Goal: Contribute content: Contribute content

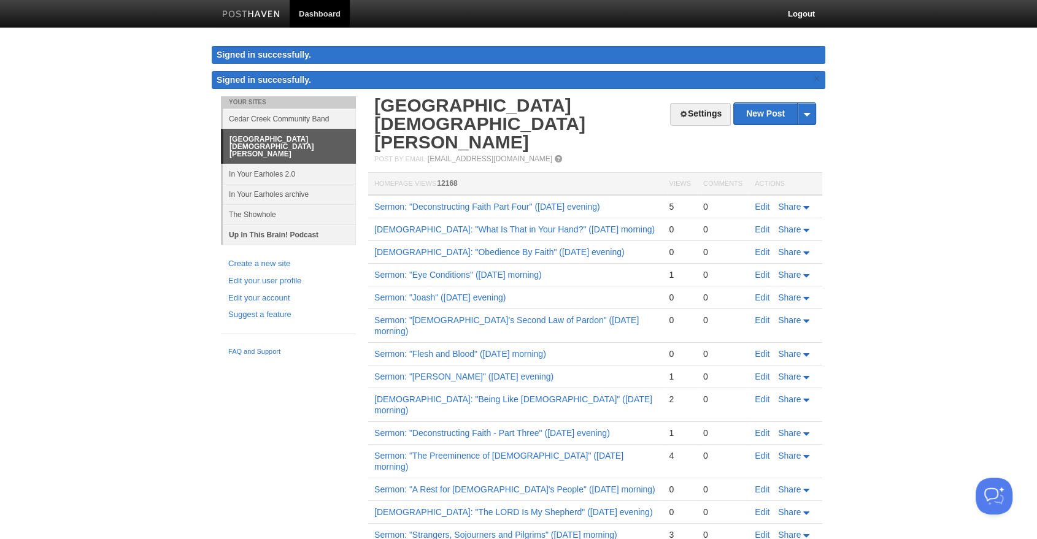
click at [287, 224] on link "Up In This Brain! Podcast" at bounding box center [289, 234] width 133 height 20
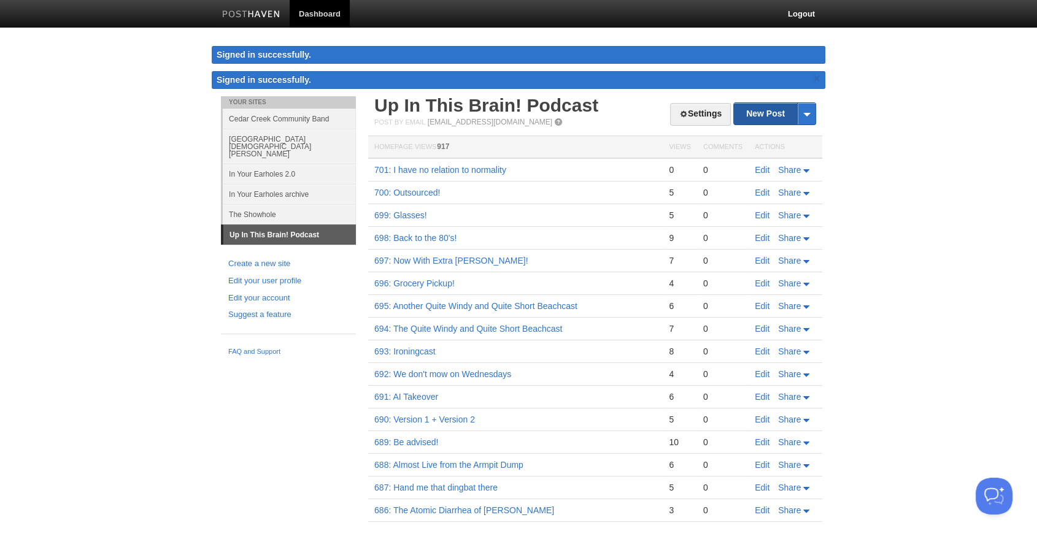
click at [764, 109] on link "New Post" at bounding box center [775, 113] width 82 height 21
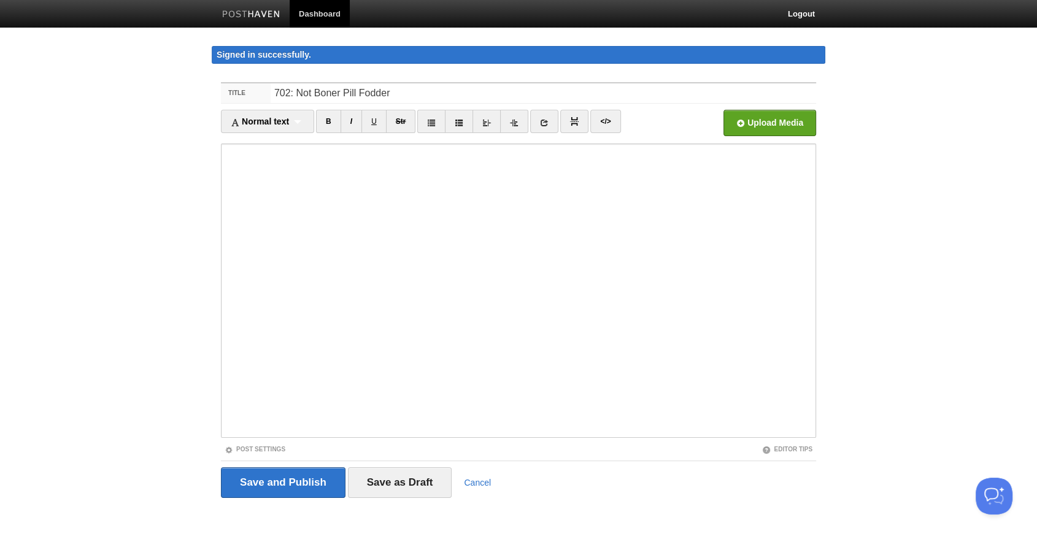
type input "702: Not Boner Pill Fodder"
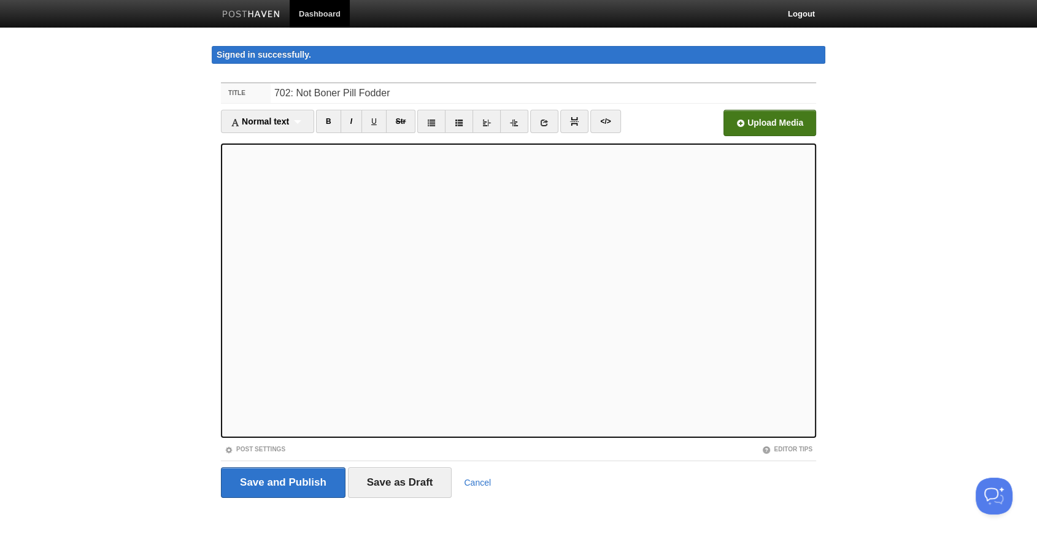
click at [767, 127] on input "file" at bounding box center [399, 126] width 929 height 63
click at [335, 120] on link "B" at bounding box center [328, 121] width 25 height 23
click at [355, 117] on link "I" at bounding box center [350, 121] width 21 height 23
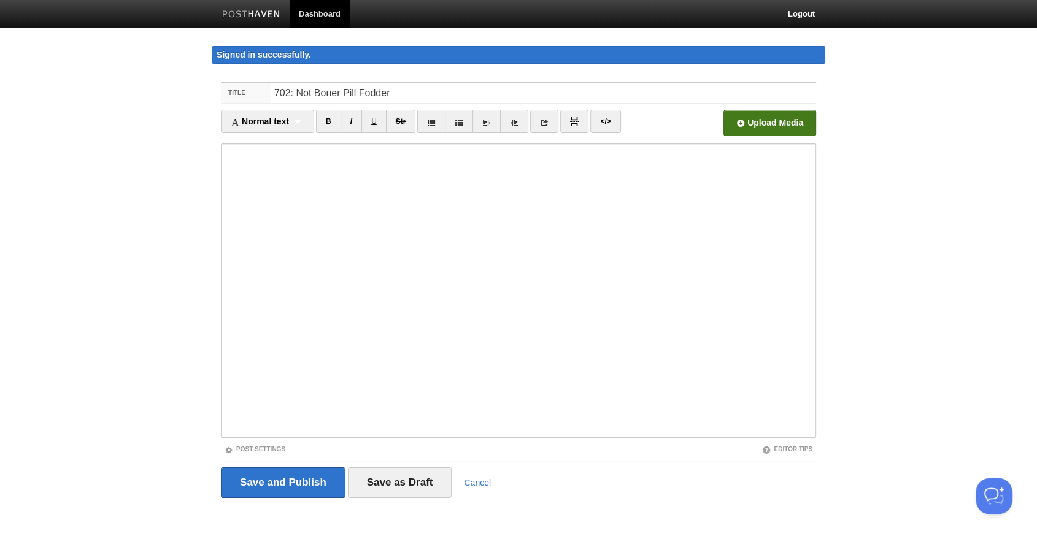
click at [772, 116] on input "file" at bounding box center [399, 126] width 929 height 63
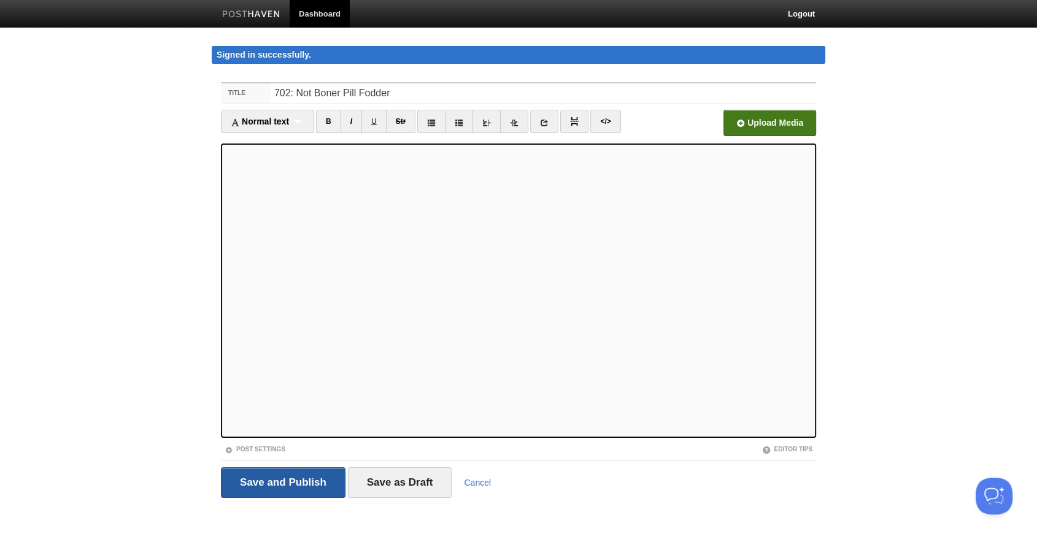
click at [281, 488] on input "Save and Publish" at bounding box center [283, 482] width 125 height 31
